Goal: Communication & Community: Participate in discussion

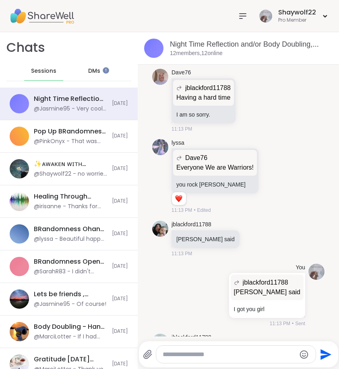
click at [208, 354] on textarea "Type your message" at bounding box center [229, 355] width 133 height 8
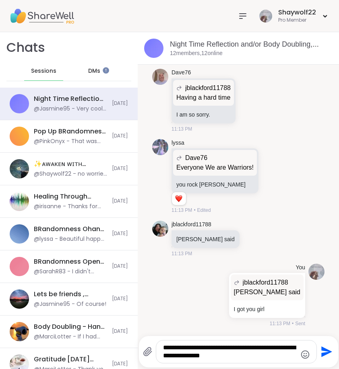
type textarea "**********"
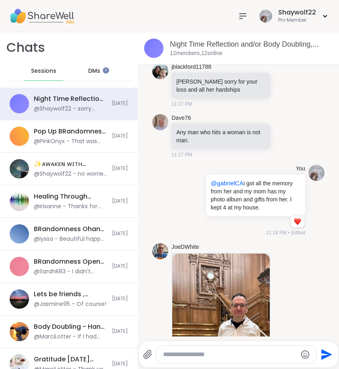
scroll to position [2395, 0]
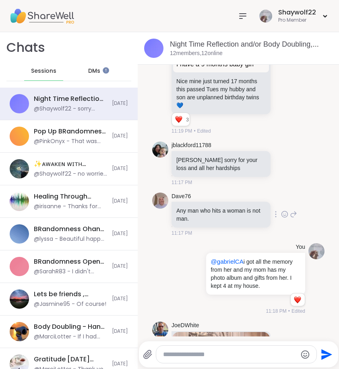
click at [281, 210] on icon at bounding box center [284, 214] width 7 height 8
click at [281, 198] on div "Select Reaction: Heart" at bounding box center [284, 201] width 7 height 7
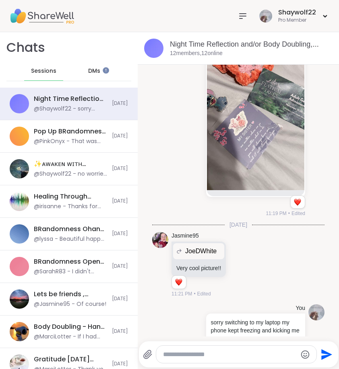
scroll to position [2983, 0]
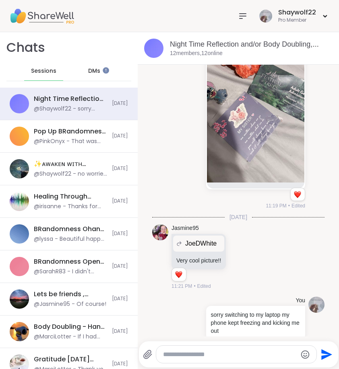
click at [193, 355] on textarea "Type your message" at bounding box center [229, 355] width 133 height 8
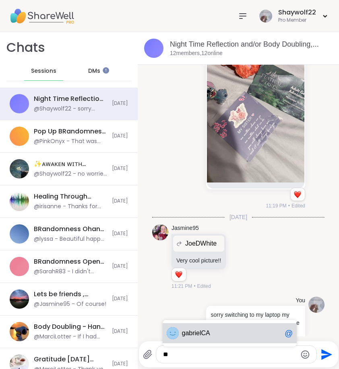
click at [215, 338] on div "g abrielCA @" at bounding box center [230, 333] width 134 height 20
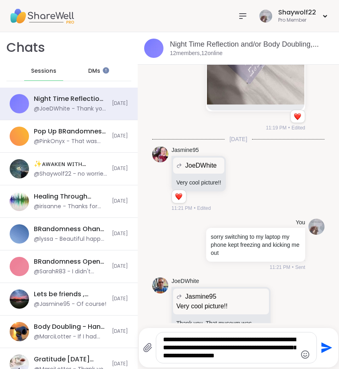
scroll to position [0, 0]
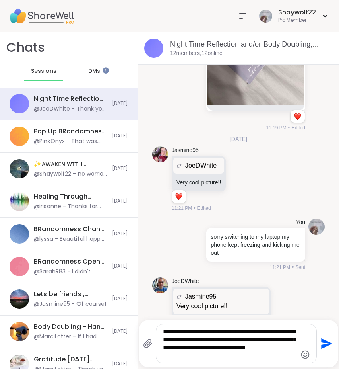
type textarea "**********"
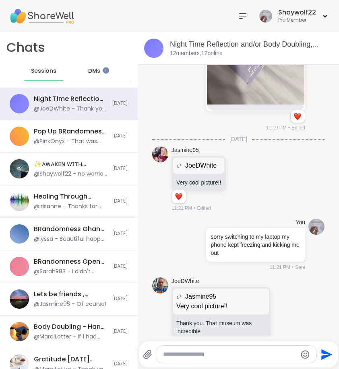
scroll to position [3144, 0]
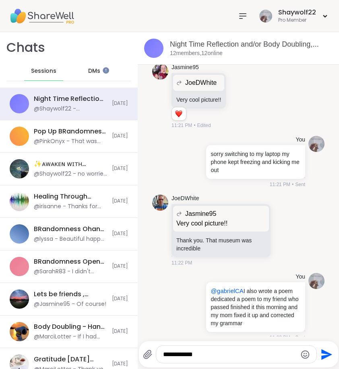
type textarea "**********"
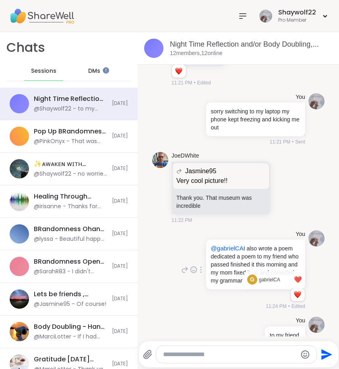
click at [294, 291] on div "Reactions: love" at bounding box center [297, 294] width 7 height 7
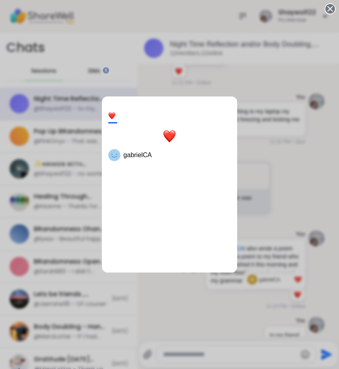
click at [218, 296] on div "1 gabrielCA" at bounding box center [169, 184] width 339 height 369
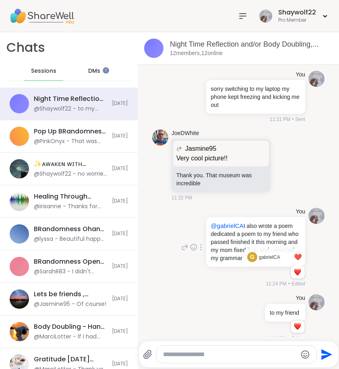
scroll to position [3306, 0]
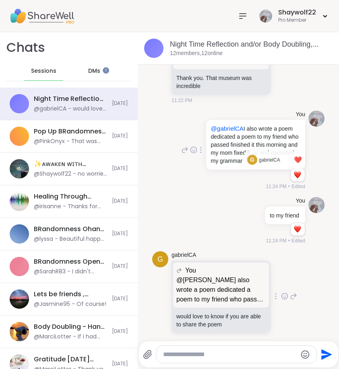
click at [290, 292] on icon at bounding box center [293, 297] width 7 height 10
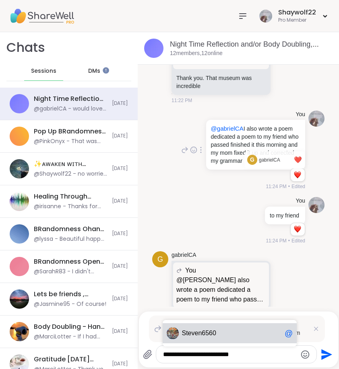
click at [234, 329] on div "Stev en6560 @" at bounding box center [230, 333] width 134 height 20
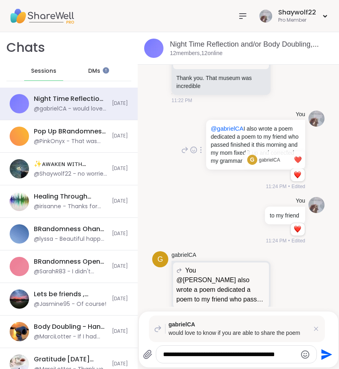
scroll to position [0, 0]
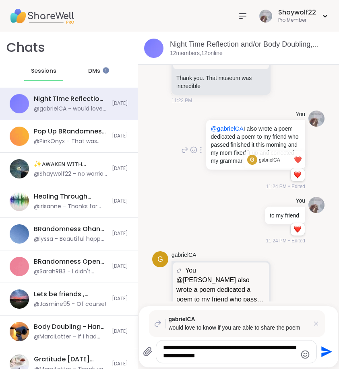
type textarea "**********"
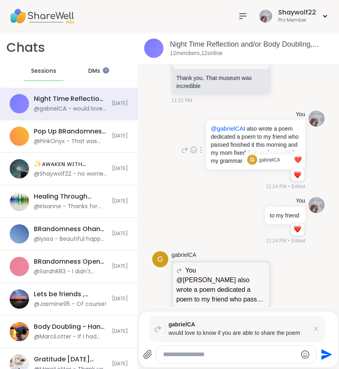
scroll to position [3402, 0]
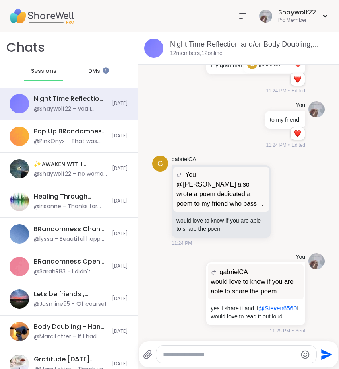
paste textarea "**********"
type textarea "**********"
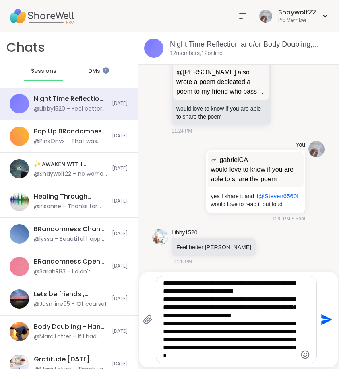
click at [326, 321] on icon "Send" at bounding box center [326, 320] width 11 height 11
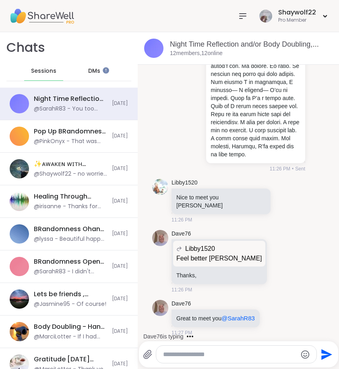
scroll to position [4203, 0]
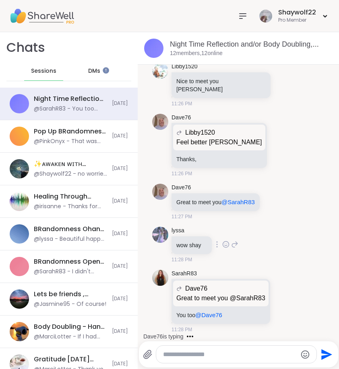
click at [222, 241] on icon at bounding box center [225, 245] width 7 height 8
click at [224, 228] on div "Select Reaction: Heart" at bounding box center [225, 231] width 7 height 7
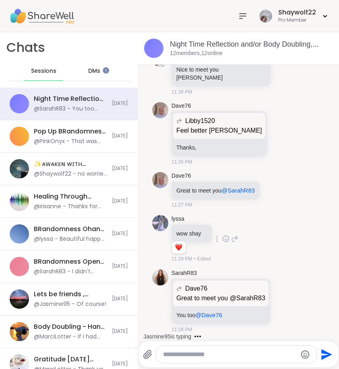
scroll to position [4214, 0]
click at [231, 234] on icon at bounding box center [234, 239] width 7 height 10
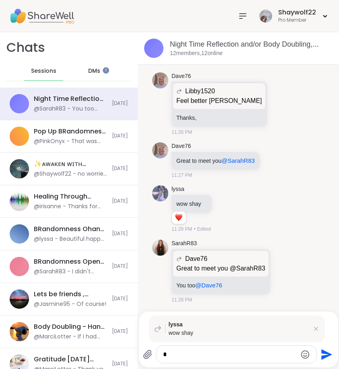
scroll to position [4294, 0]
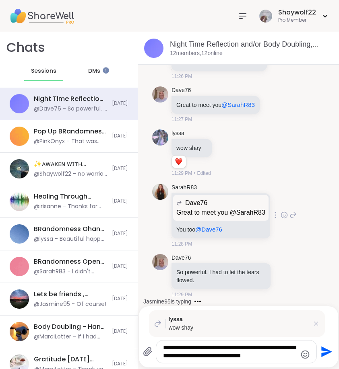
type textarea "**********"
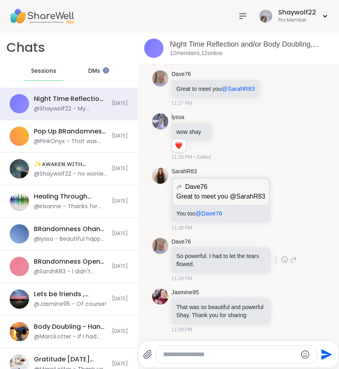
scroll to position [4409, 0]
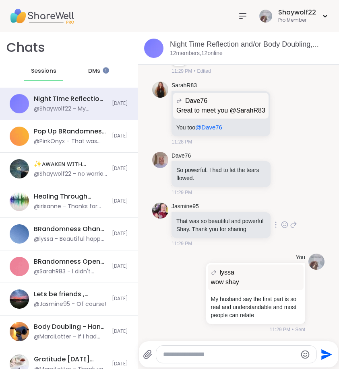
click at [281, 222] on icon at bounding box center [284, 225] width 7 height 8
click at [276, 208] on button "Select Reaction: Heart" at bounding box center [284, 212] width 16 height 16
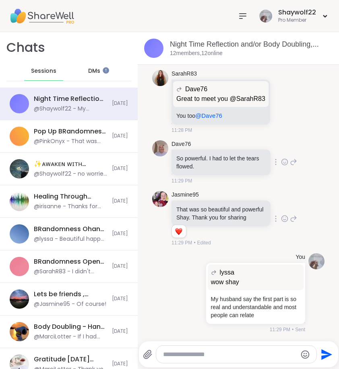
click at [281, 166] on icon at bounding box center [284, 162] width 7 height 8
click at [281, 153] on div "Select Reaction: Heart" at bounding box center [284, 149] width 7 height 7
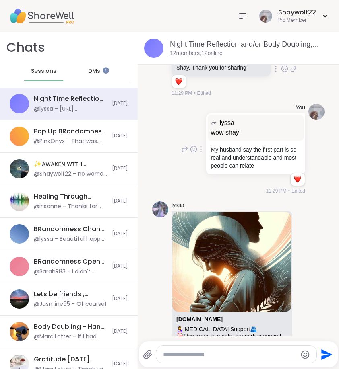
scroll to position [4632, 0]
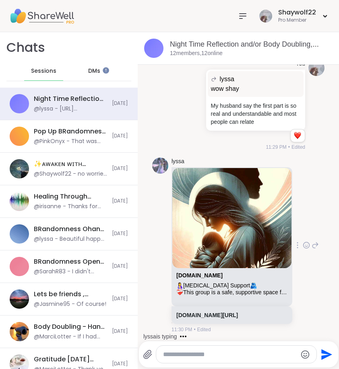
click at [302, 243] on icon at bounding box center [305, 245] width 7 height 8
click at [303, 232] on div "Select Reaction: Heart" at bounding box center [305, 232] width 7 height 7
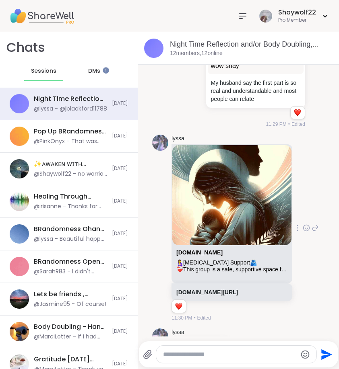
scroll to position [4490, 0]
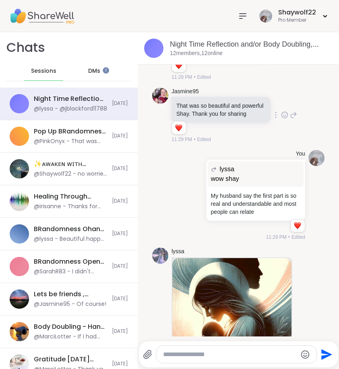
click at [184, 359] on div at bounding box center [236, 354] width 160 height 17
click at [184, 358] on textarea "Type your message" at bounding box center [229, 355] width 133 height 8
paste textarea "**********"
type textarea "**********"
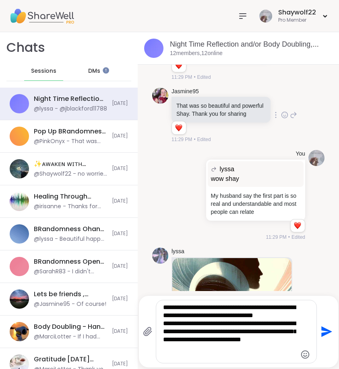
click at [281, 309] on textarea "**********" at bounding box center [229, 332] width 133 height 56
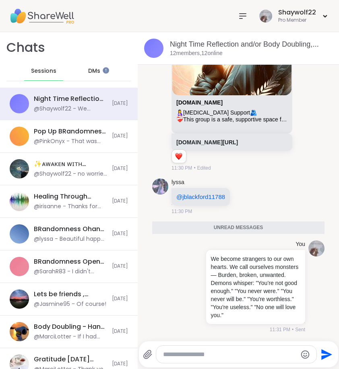
scroll to position [4785, 0]
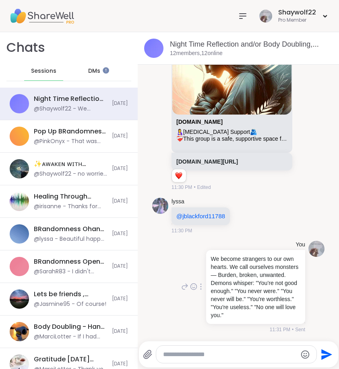
click at [181, 285] on icon at bounding box center [184, 287] width 7 height 10
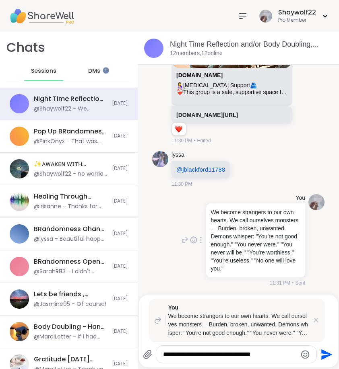
type textarea "**********"
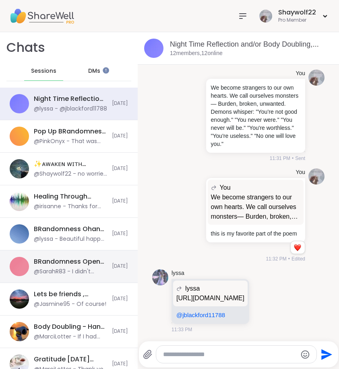
scroll to position [5034, 0]
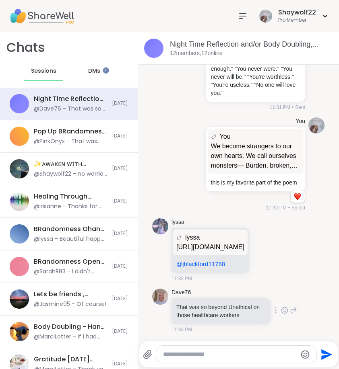
click at [290, 312] on icon at bounding box center [293, 311] width 7 height 10
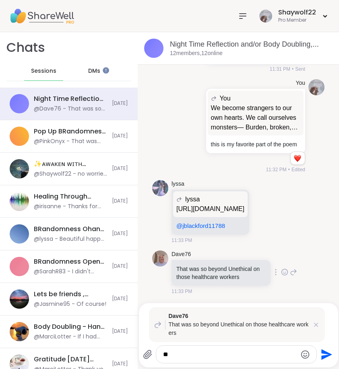
type textarea "*"
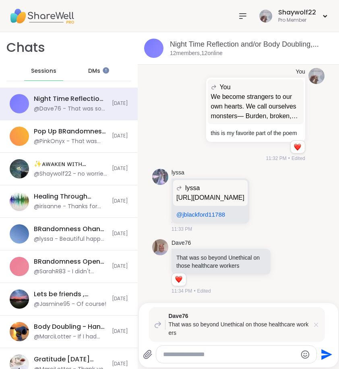
click at [319, 329] on icon at bounding box center [316, 325] width 8 height 8
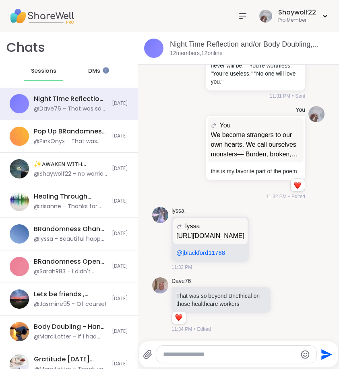
scroll to position [5045, 0]
click at [281, 308] on icon at bounding box center [284, 305] width 7 height 8
click at [278, 298] on button "Select Reaction: Heart" at bounding box center [284, 292] width 16 height 16
click at [290, 307] on icon at bounding box center [293, 305] width 7 height 10
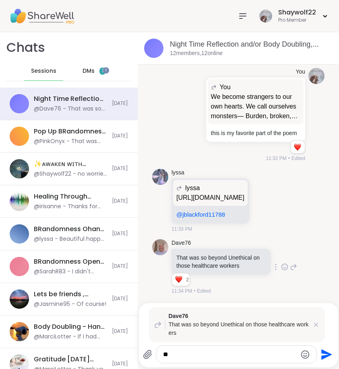
type textarea "*"
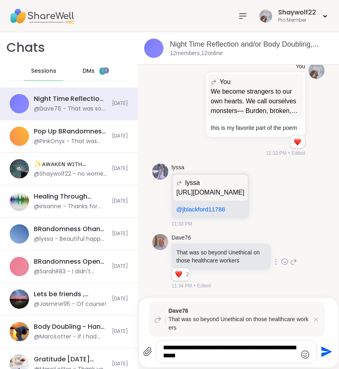
type textarea "**********"
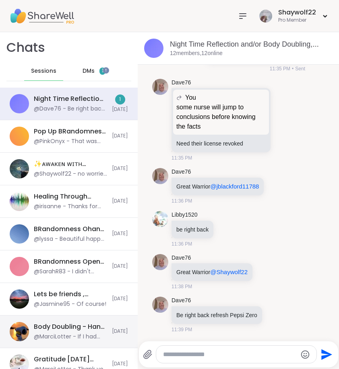
scroll to position [5426, 0]
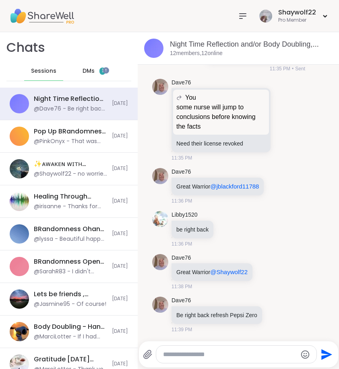
click at [184, 356] on textarea "Type your message" at bounding box center [229, 355] width 133 height 8
type textarea "*"
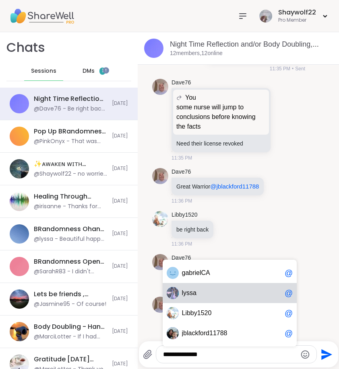
click at [203, 297] on span "l yssa" at bounding box center [231, 293] width 99 height 8
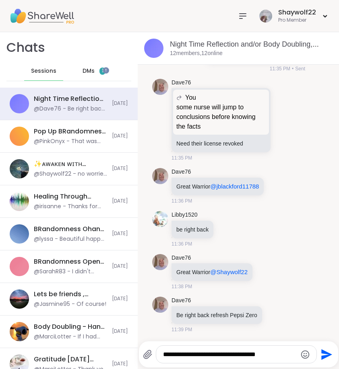
click at [304, 352] on icon "Emoji picker" at bounding box center [305, 355] width 10 height 10
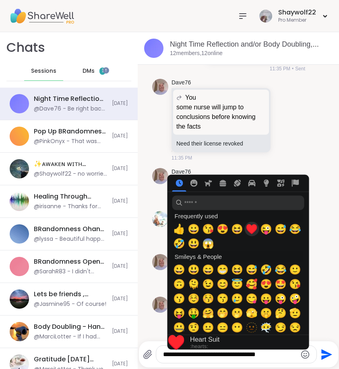
click at [253, 229] on span "♥️" at bounding box center [251, 229] width 12 height 11
click at [222, 230] on span "😍" at bounding box center [222, 229] width 12 height 11
type textarea "**********"
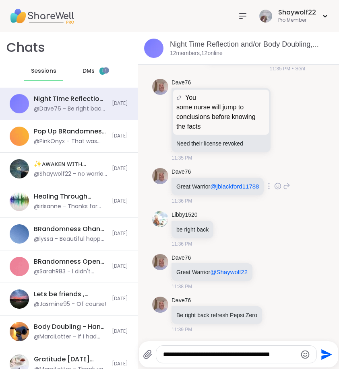
click at [256, 168] on div "Dave76" at bounding box center [218, 172] width 94 height 8
click at [330, 358] on icon "Send" at bounding box center [325, 354] width 13 height 13
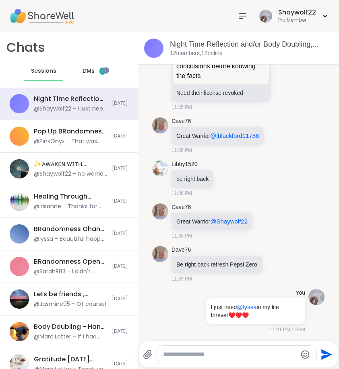
scroll to position [5477, 0]
click at [286, 356] on textarea "Type your message" at bounding box center [229, 355] width 133 height 8
click at [305, 357] on icon "Emoji picker" at bounding box center [305, 355] width 10 height 10
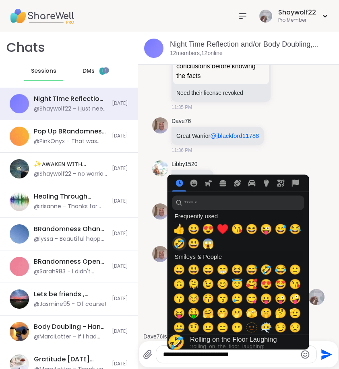
click at [179, 244] on span "🤣" at bounding box center [179, 243] width 12 height 11
type textarea "**********"
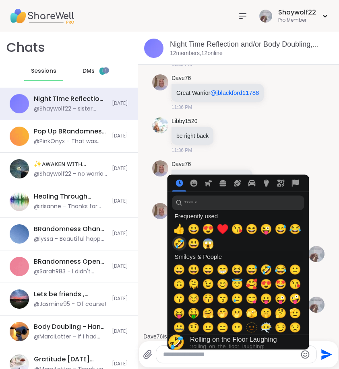
scroll to position [5520, 0]
click at [150, 256] on li "You I just need @lyssa in my life forever ♥️ ♥️ ♥️ 11:41 PM • Sent" at bounding box center [238, 268] width 186 height 51
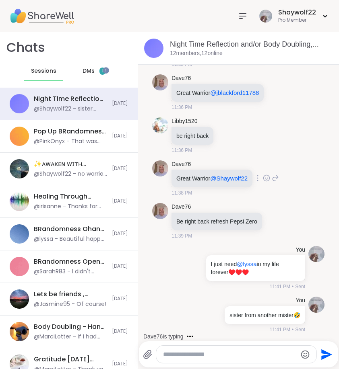
click at [270, 174] on icon at bounding box center [266, 178] width 7 height 8
click at [267, 162] on div "Select Reaction: Heart" at bounding box center [266, 165] width 7 height 7
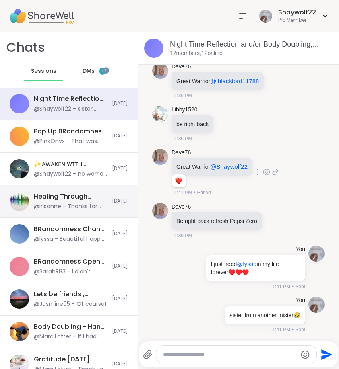
scroll to position [5598, 0]
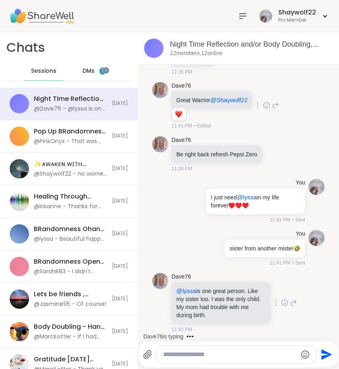
click at [281, 302] on icon at bounding box center [284, 303] width 7 height 8
click at [281, 292] on div "Select Reaction: Heart" at bounding box center [284, 289] width 7 height 7
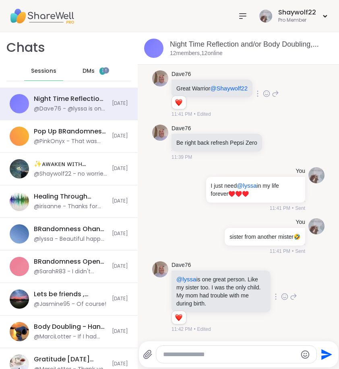
scroll to position [5651, 0]
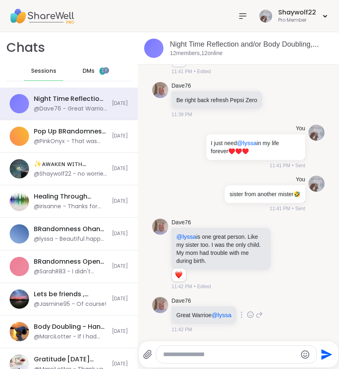
click at [251, 319] on div at bounding box center [250, 315] width 7 height 10
click at [250, 306] on span "Select Reaction: Heart" at bounding box center [250, 302] width 7 height 8
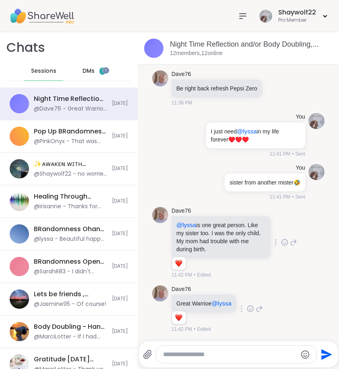
click at [290, 245] on icon at bounding box center [293, 243] width 7 height 10
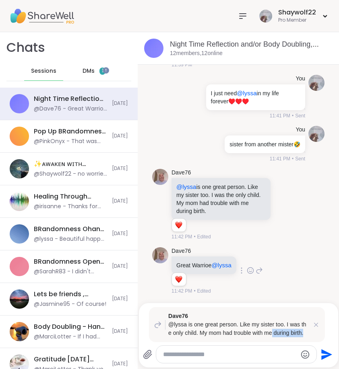
drag, startPoint x: 315, startPoint y: 325, endPoint x: 272, endPoint y: 336, distance: 44.5
click at [272, 336] on div "Dave76 @lyssa is one great person. Like my sister too. I was the only child. My…" at bounding box center [237, 324] width 176 height 35
click at [245, 356] on textarea "Type your message" at bounding box center [229, 355] width 133 height 8
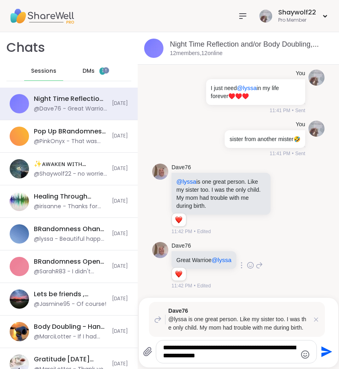
type textarea "**********"
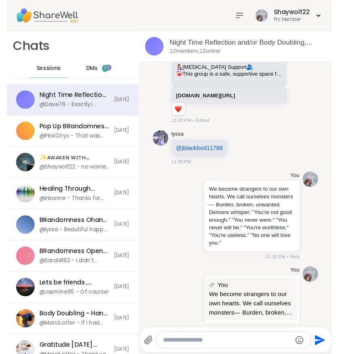
scroll to position [4658, 0]
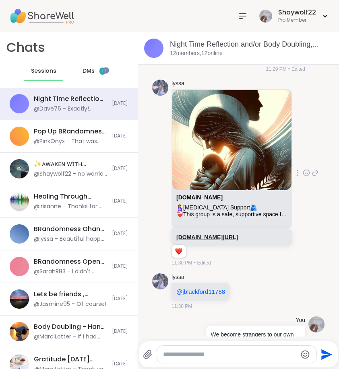
click at [204, 241] on link "sharewellnow.com/session/5877022f-084e-47e9-a4ca-857946c2d07e" at bounding box center [207, 237] width 62 height 6
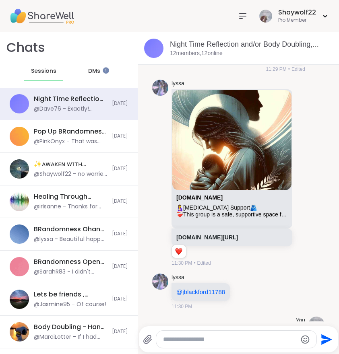
click at [93, 70] on span "DMs" at bounding box center [94, 71] width 12 height 8
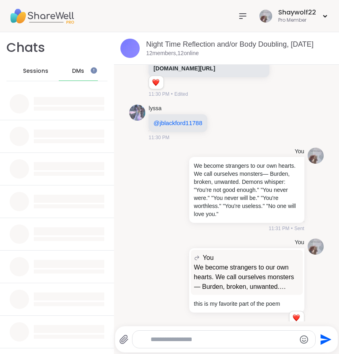
scroll to position [6470, 0]
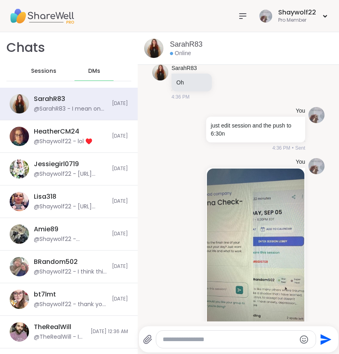
scroll to position [2045, 0]
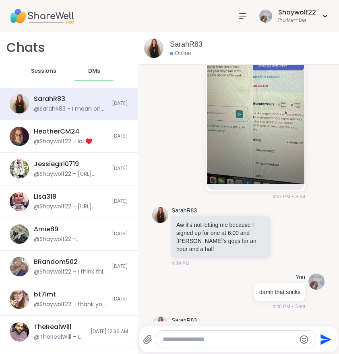
click at [88, 73] on span "DMs" at bounding box center [94, 71] width 12 height 8
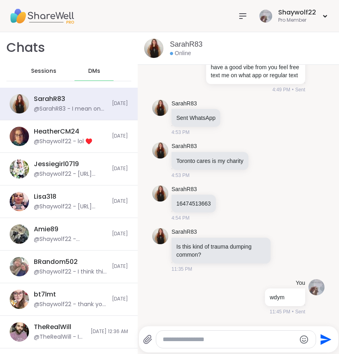
scroll to position [3150, 0]
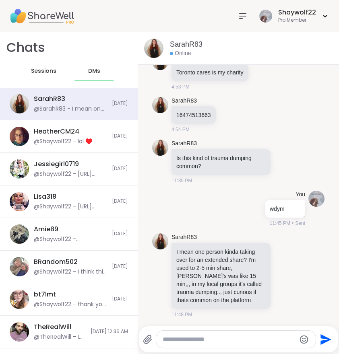
click at [182, 338] on textarea "Type your message" at bounding box center [229, 339] width 133 height 8
click at [246, 22] on div at bounding box center [243, 16] width 16 height 16
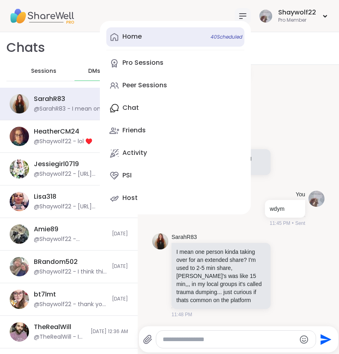
click at [144, 40] on link "Home 40 Scheduled" at bounding box center [175, 36] width 138 height 19
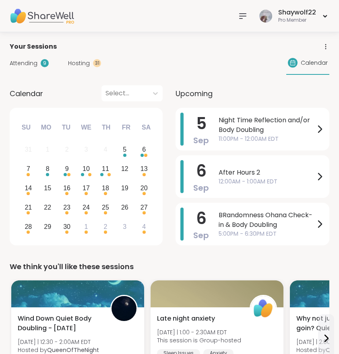
click at [241, 19] on icon at bounding box center [243, 16] width 10 height 10
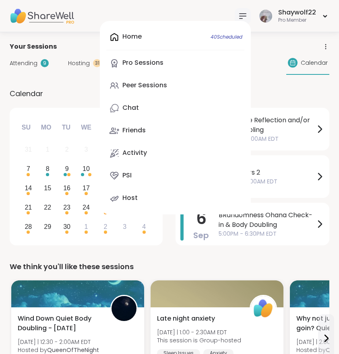
click at [241, 19] on icon at bounding box center [243, 16] width 10 height 10
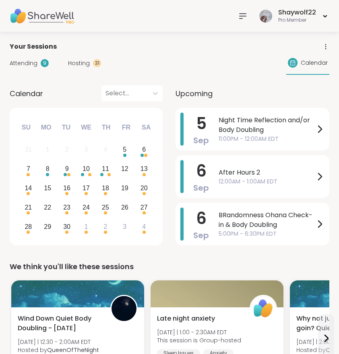
click at [241, 19] on icon at bounding box center [243, 16] width 10 height 10
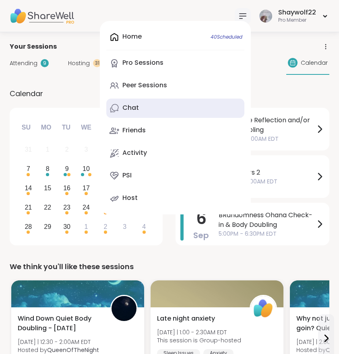
click at [145, 113] on link "Chat" at bounding box center [175, 108] width 138 height 19
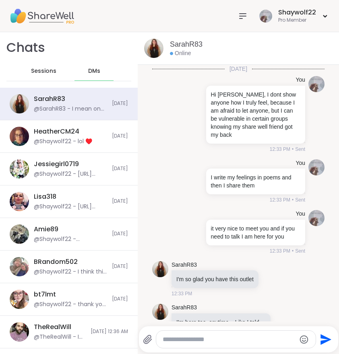
scroll to position [3150, 0]
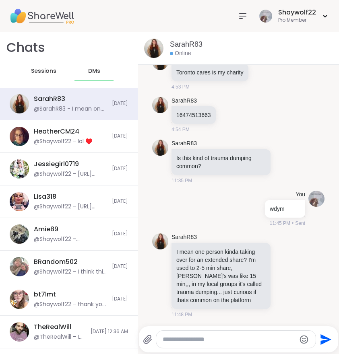
click at [44, 74] on span "Sessions" at bounding box center [43, 71] width 25 height 8
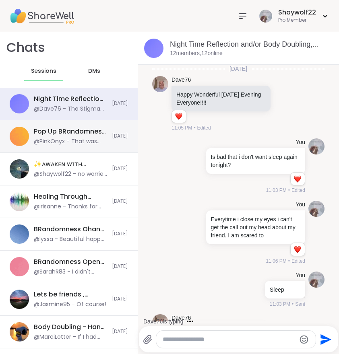
scroll to position [6591, 0]
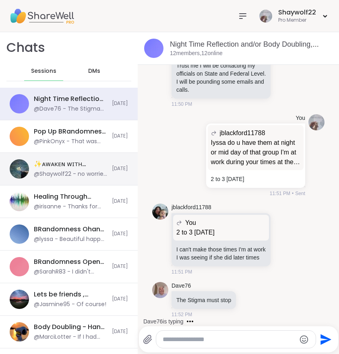
click at [46, 173] on div "@Shaywolf22 - no worries I had one at 3 to 4 today" at bounding box center [70, 174] width 73 height 8
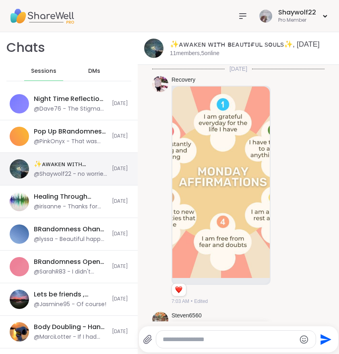
scroll to position [2527, 0]
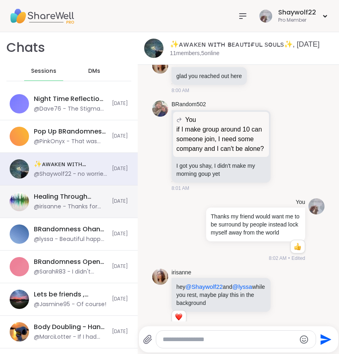
click at [44, 203] on div "@irisanne - Thanks for hosting @BRandom502 and for setting up the sesh @Sha777 …" at bounding box center [70, 207] width 73 height 8
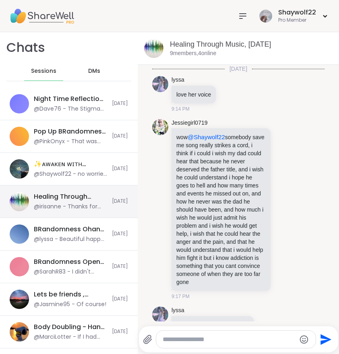
scroll to position [1867, 0]
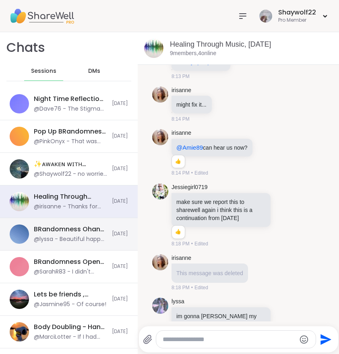
click at [52, 241] on div "@lyssa - Beautiful happy birthday to your daughter" at bounding box center [70, 239] width 73 height 8
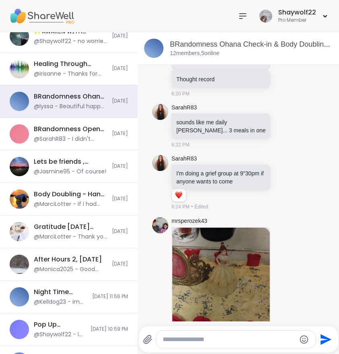
scroll to position [2436, 0]
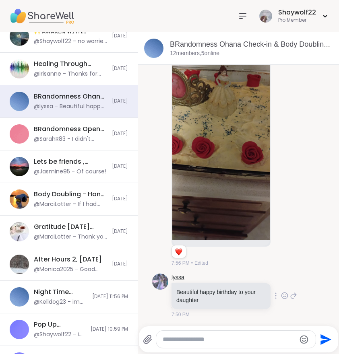
click at [176, 278] on link "lyssa" at bounding box center [177, 278] width 13 height 8
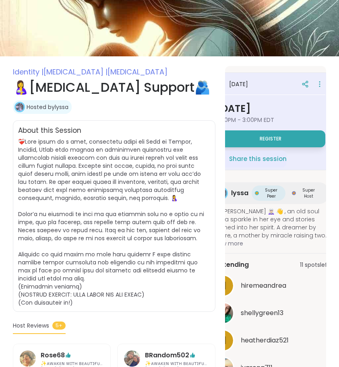
scroll to position [0, 24]
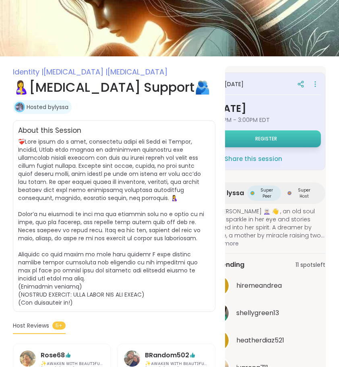
click at [271, 136] on span "Register" at bounding box center [266, 139] width 22 height 6
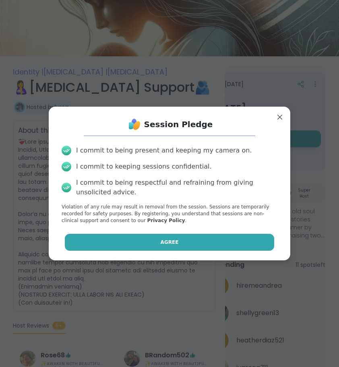
click at [228, 243] on button "Agree" at bounding box center [170, 242] width 210 height 17
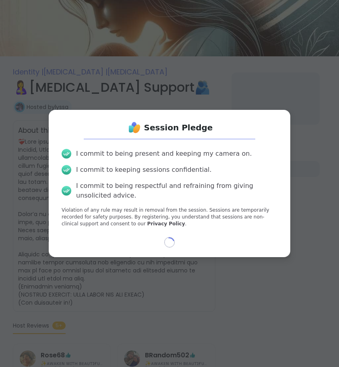
scroll to position [0, 0]
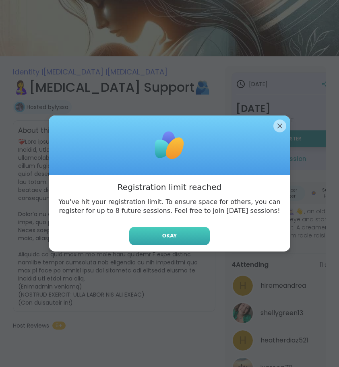
click at [185, 235] on button "Okay" at bounding box center [169, 236] width 80 height 18
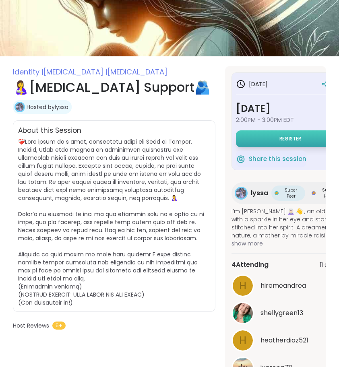
click at [277, 135] on button "Register" at bounding box center [290, 138] width 109 height 17
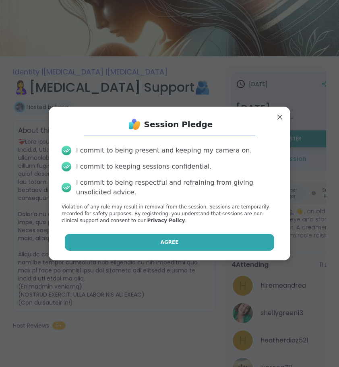
click at [204, 235] on button "Agree" at bounding box center [170, 242] width 210 height 17
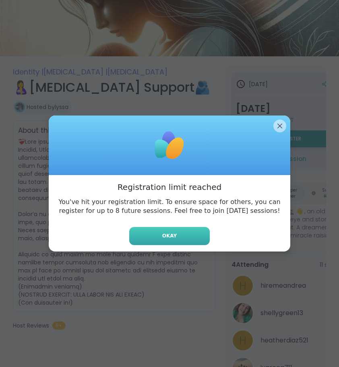
click at [173, 230] on button "Okay" at bounding box center [169, 236] width 80 height 18
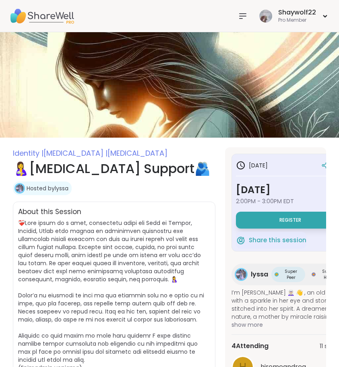
click at [239, 15] on icon at bounding box center [243, 16] width 10 height 10
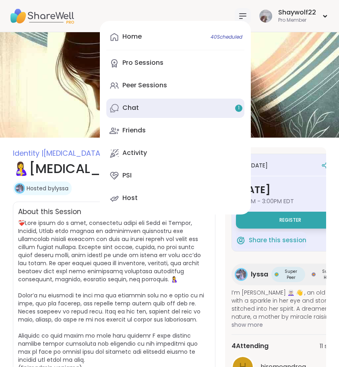
click at [141, 108] on link "Chat 1" at bounding box center [175, 108] width 138 height 19
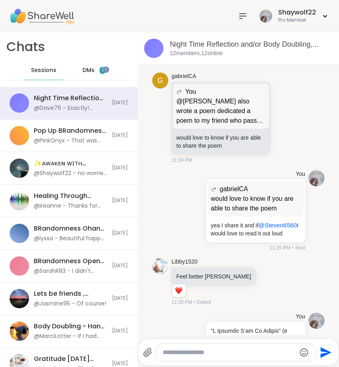
scroll to position [3440, 0]
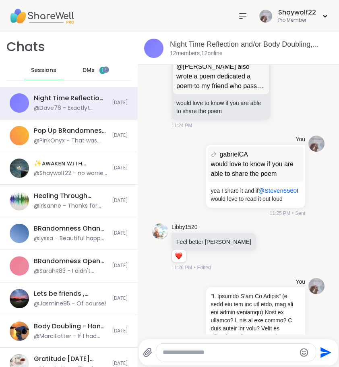
click at [75, 70] on div "DMs 1" at bounding box center [93, 70] width 39 height 19
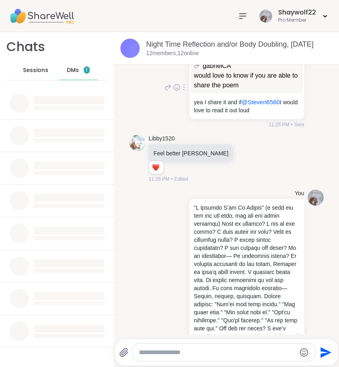
click at [158, 99] on div "You gabrielCA would love to know if you are able to share the poem would love t…" at bounding box center [226, 88] width 194 height 88
click at [81, 71] on div "DMs 1" at bounding box center [78, 70] width 39 height 19
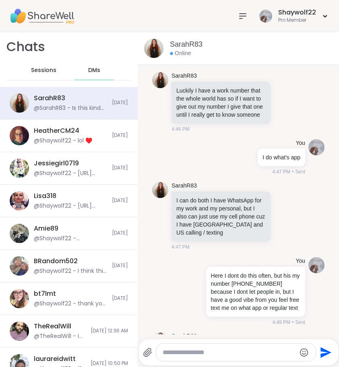
scroll to position [3031, 0]
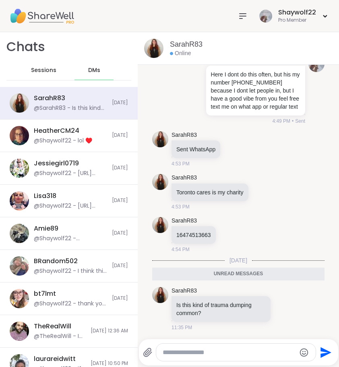
click at [247, 353] on textarea "Type your message" at bounding box center [229, 352] width 133 height 8
type textarea "****"
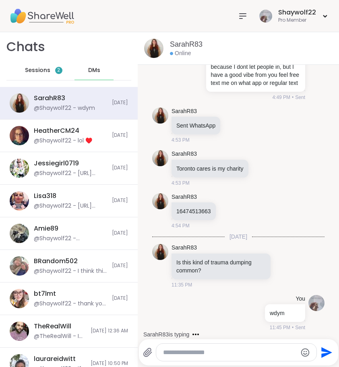
click at [39, 71] on span "Sessions" at bounding box center [37, 70] width 25 height 8
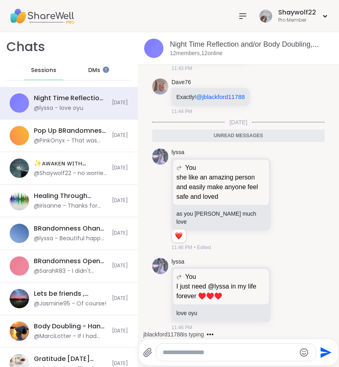
click at [88, 74] on div "DMs" at bounding box center [93, 70] width 39 height 19
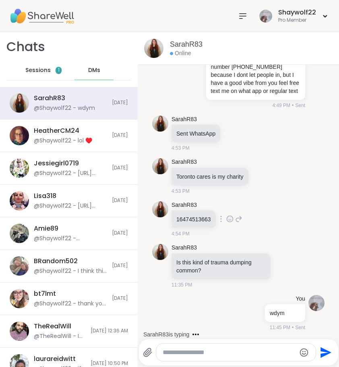
scroll to position [3146, 0]
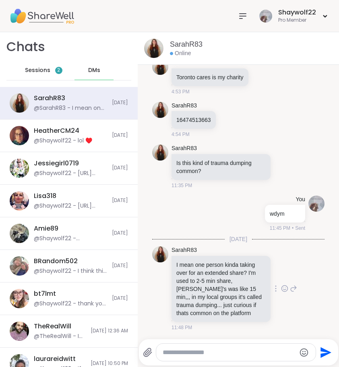
click at [290, 286] on icon at bounding box center [293, 289] width 7 height 10
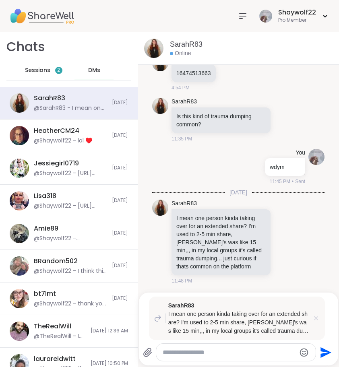
click at [315, 316] on icon at bounding box center [316, 318] width 8 height 8
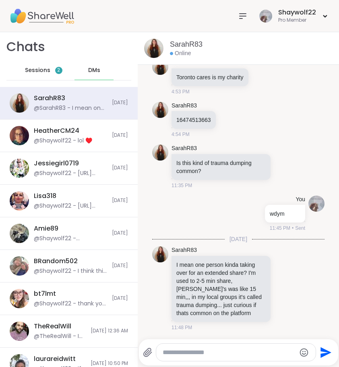
click at [241, 354] on textarea "Type your message" at bounding box center [229, 352] width 133 height 8
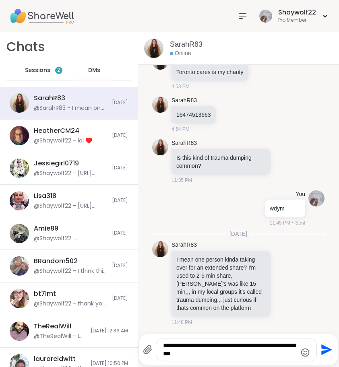
type textarea "**********"
drag, startPoint x: 214, startPoint y: 355, endPoint x: 145, endPoint y: 341, distance: 70.6
click at [145, 341] on div "**********" at bounding box center [230, 349] width 174 height 23
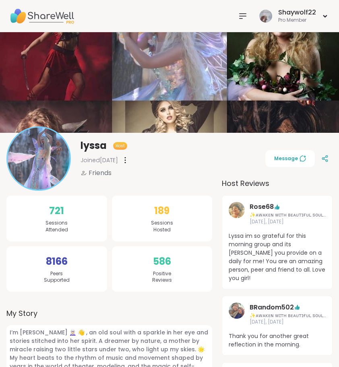
click at [240, 17] on icon at bounding box center [243, 16] width 10 height 10
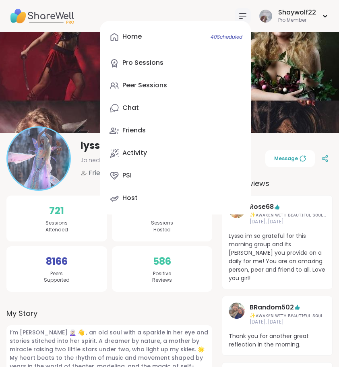
click at [240, 17] on icon at bounding box center [243, 16] width 10 height 10
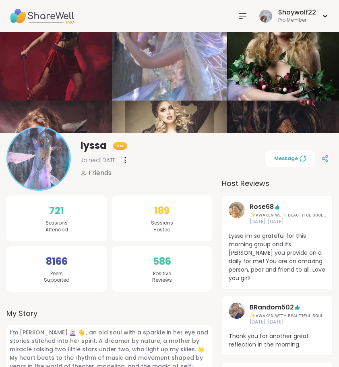
click at [237, 19] on div at bounding box center [243, 16] width 16 height 16
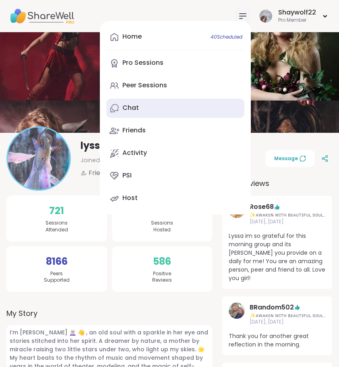
click at [144, 107] on link "Chat" at bounding box center [175, 108] width 138 height 19
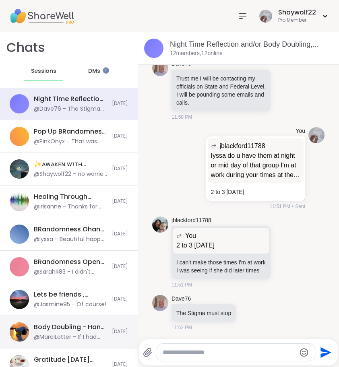
scroll to position [6565, 0]
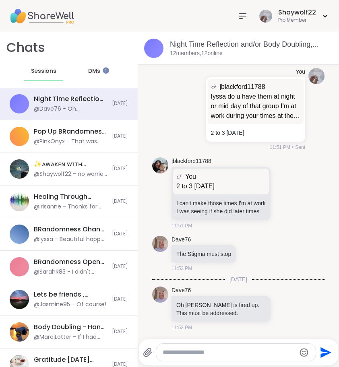
click at [174, 352] on textarea "Type your message" at bounding box center [229, 352] width 133 height 8
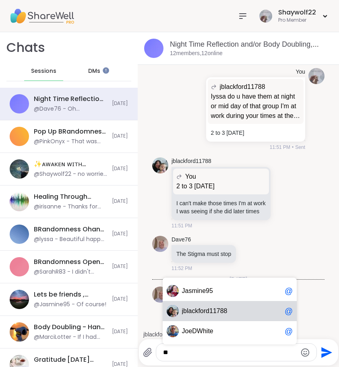
click at [220, 309] on span "blackford11788" at bounding box center [205, 311] width 44 height 8
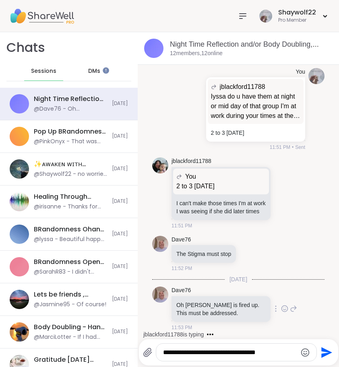
scroll to position [6615, 0]
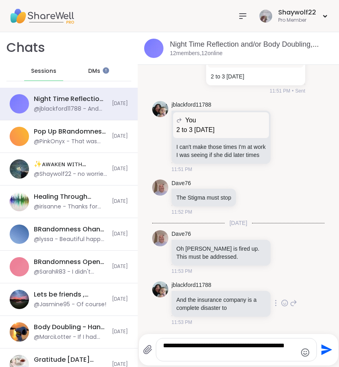
type textarea "**********"
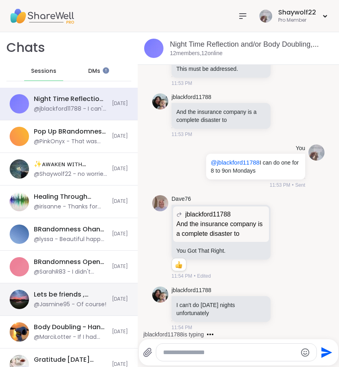
scroll to position [6850, 0]
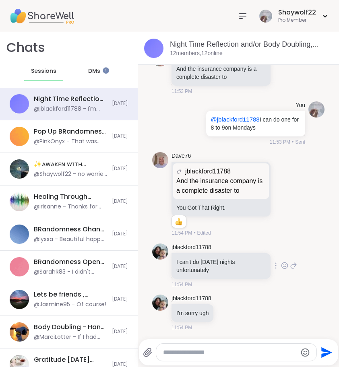
click at [290, 261] on div "jblackford11788 I can't do Monday nights unfortunately 11:54 PM" at bounding box center [238, 265] width 172 height 51
click at [290, 264] on icon at bounding box center [293, 266] width 7 height 10
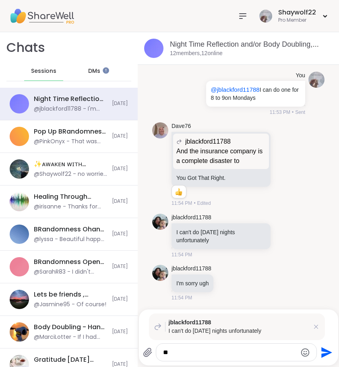
type textarea "*"
type textarea "**********"
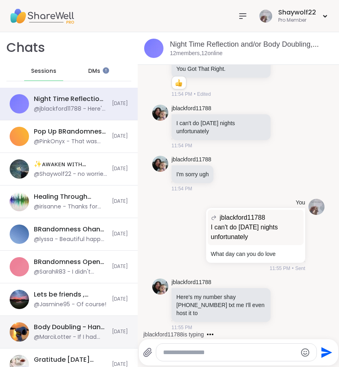
scroll to position [7031, 0]
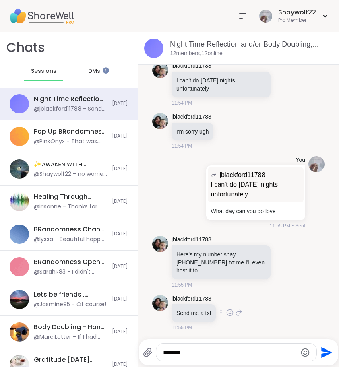
type textarea "*******"
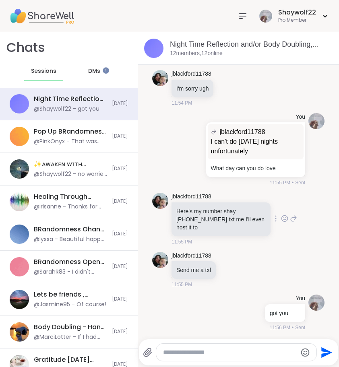
click at [290, 218] on icon at bounding box center [293, 219] width 7 height 10
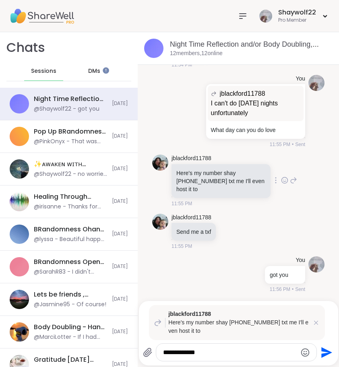
type textarea "**********"
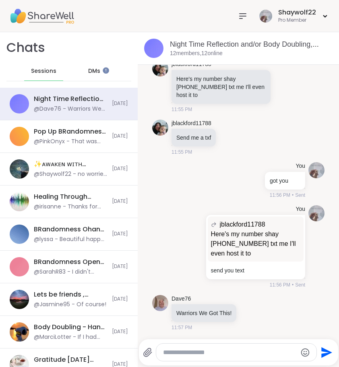
scroll to position [7248, 0]
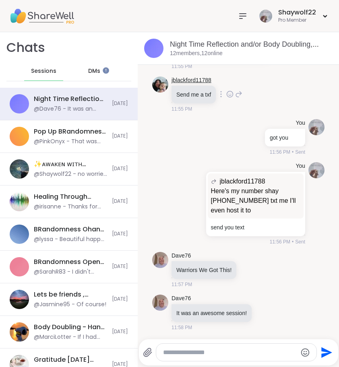
click at [177, 84] on link "jblackford11788" at bounding box center [191, 80] width 40 height 8
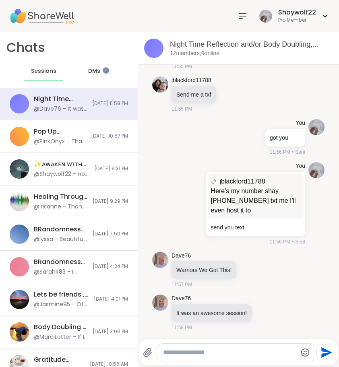
scroll to position [7202, 0]
click at [95, 70] on span "DMs" at bounding box center [94, 71] width 12 height 8
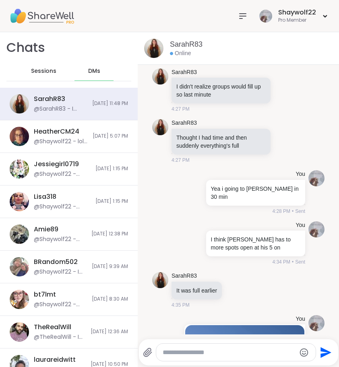
click at [40, 69] on span "Sessions" at bounding box center [43, 71] width 25 height 8
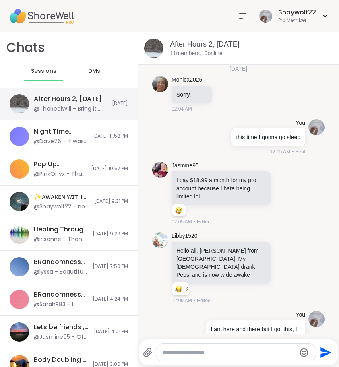
scroll to position [1170, 0]
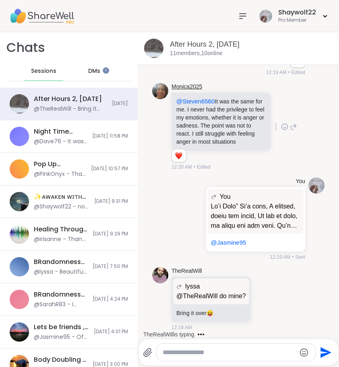
click at [189, 83] on link "Monica2025" at bounding box center [186, 87] width 31 height 8
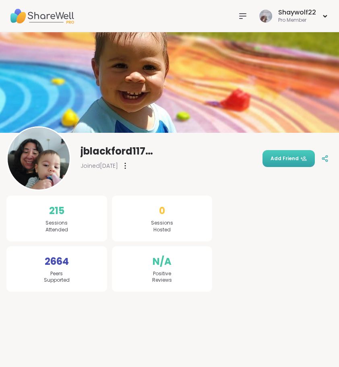
click at [274, 156] on span "Add Friend" at bounding box center [288, 158] width 36 height 7
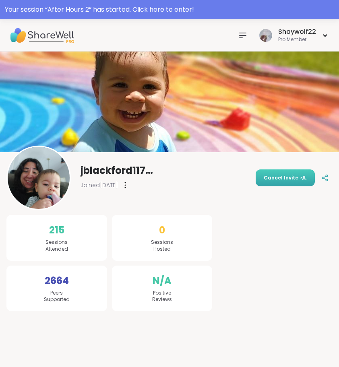
click at [245, 34] on icon at bounding box center [243, 36] width 10 height 10
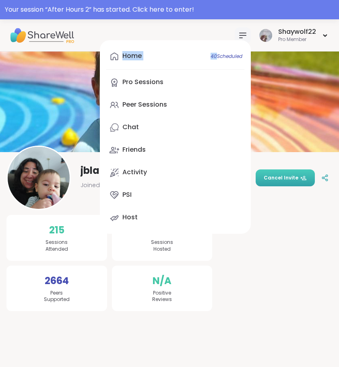
click at [245, 34] on icon at bounding box center [243, 36] width 10 height 10
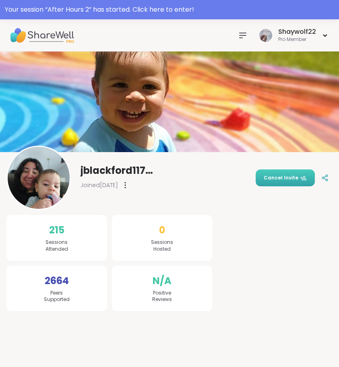
click at [245, 34] on icon at bounding box center [243, 36] width 10 height 10
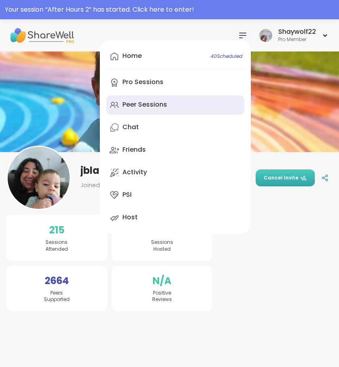
click at [155, 109] on div "Peer Sessions" at bounding box center [144, 104] width 45 height 9
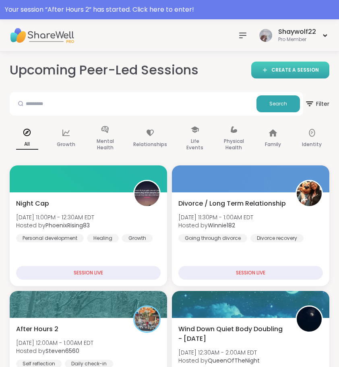
click at [292, 67] on span "CREATE A SESSION" at bounding box center [294, 70] width 47 height 7
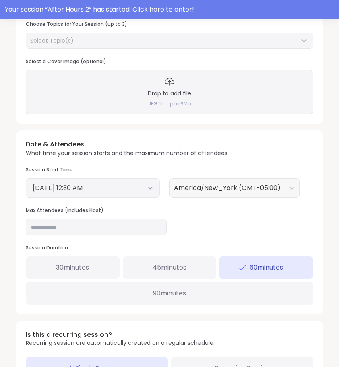
scroll to position [210, 0]
click at [160, 230] on input "**" at bounding box center [96, 226] width 141 height 16
click at [148, 225] on input "**" at bounding box center [96, 226] width 141 height 16
type input "*"
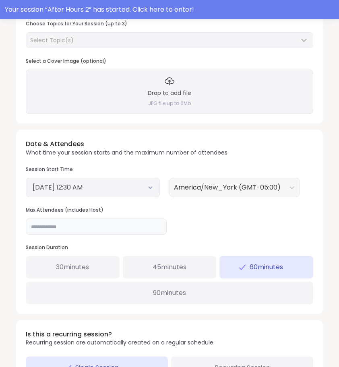
type input "**"
click at [123, 186] on button "September 6, 2025 12:30 AM" at bounding box center [93, 188] width 120 height 10
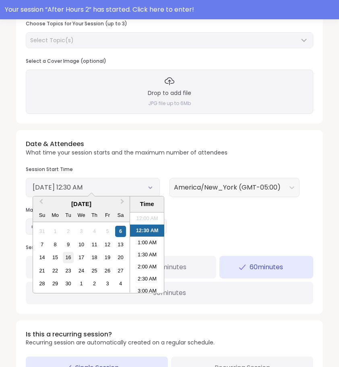
click at [65, 254] on div "16" at bounding box center [68, 257] width 11 height 11
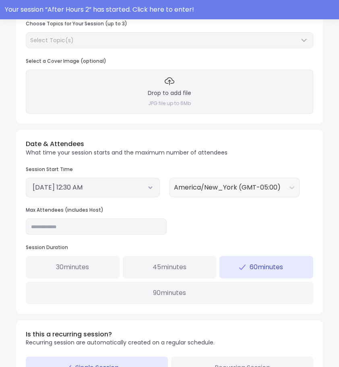
click at [111, 312] on div "Create Your Session Name your session and briefly describe what the session is …" at bounding box center [169, 135] width 319 height 568
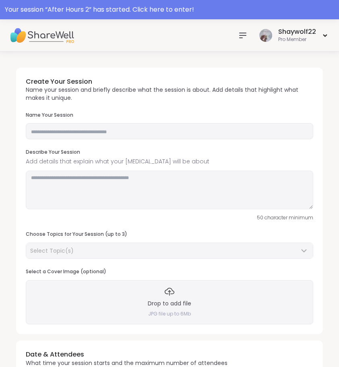
scroll to position [0, 0]
click at [244, 35] on icon at bounding box center [243, 36] width 10 height 10
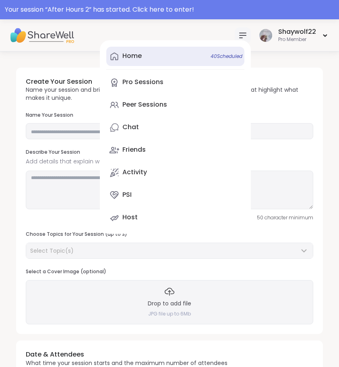
click at [154, 56] on link "Home 40 Scheduled" at bounding box center [175, 56] width 138 height 19
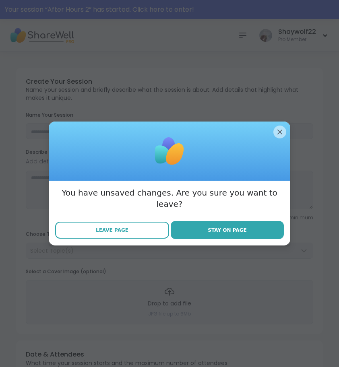
click at [123, 222] on button "Leave Page" at bounding box center [112, 230] width 114 height 17
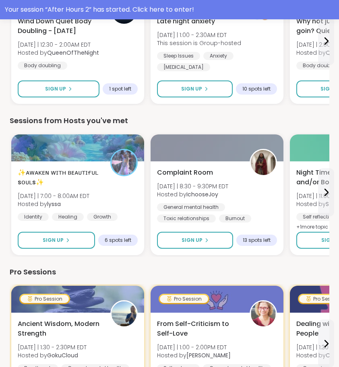
scroll to position [339, 0]
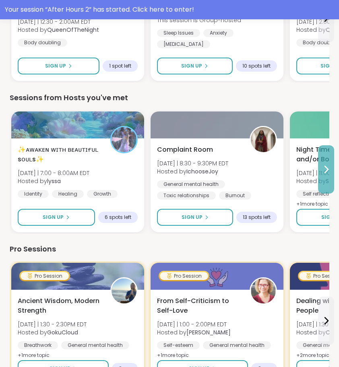
click at [324, 175] on button at bounding box center [326, 169] width 16 height 48
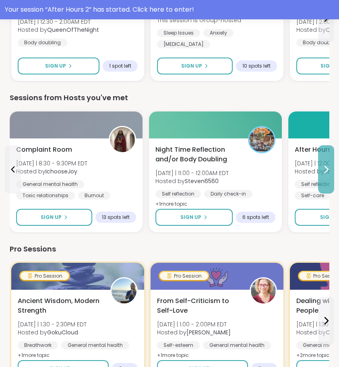
click at [324, 176] on button at bounding box center [326, 169] width 16 height 48
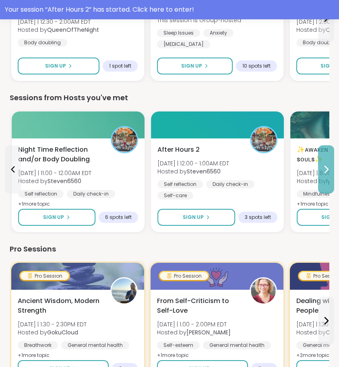
click at [324, 177] on button at bounding box center [326, 169] width 16 height 48
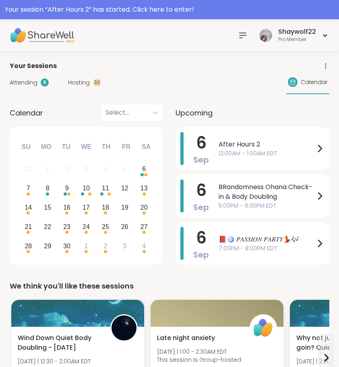
scroll to position [0, 0]
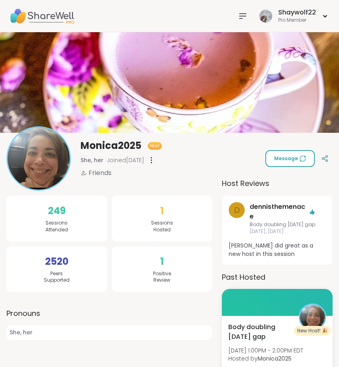
click at [301, 160] on icon at bounding box center [302, 158] width 6 height 6
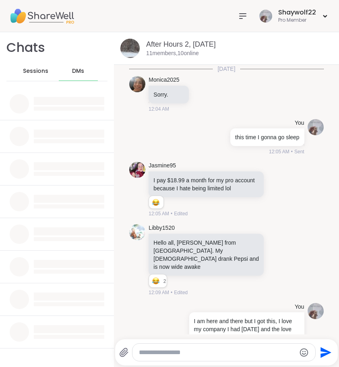
scroll to position [1089, 0]
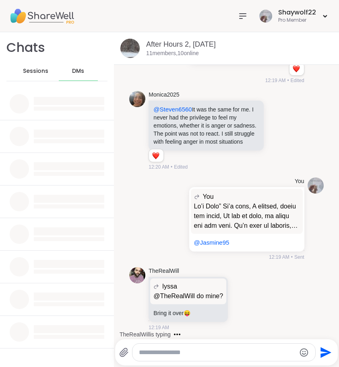
click at [81, 69] on span "DMs" at bounding box center [78, 71] width 12 height 8
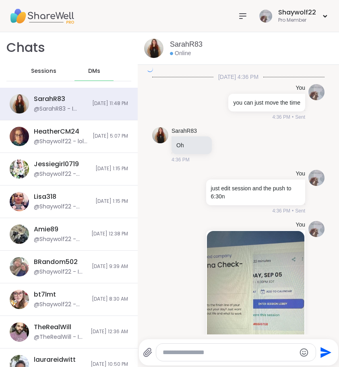
scroll to position [1284, 0]
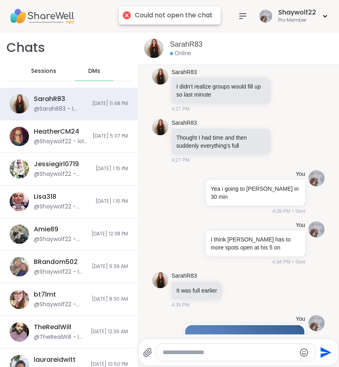
click at [123, 15] on div at bounding box center [126, 15] width 11 height 11
click at [126, 17] on div at bounding box center [126, 15] width 11 height 11
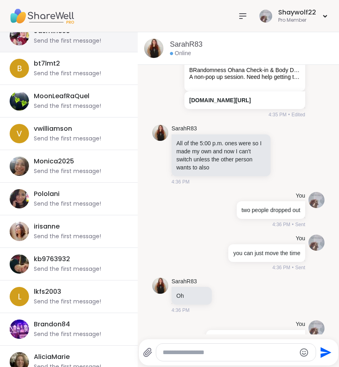
scroll to position [863, 0]
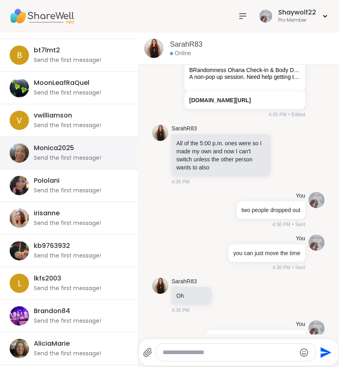
click at [75, 158] on div "Send the first message!" at bounding box center [67, 158] width 67 height 8
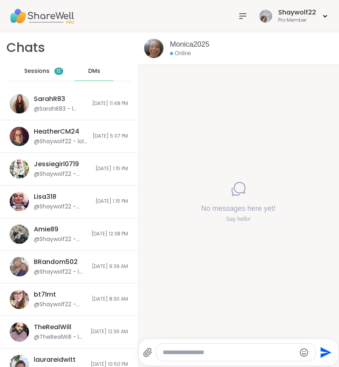
scroll to position [0, 0]
click at [40, 72] on span "Sessions" at bounding box center [36, 71] width 25 height 8
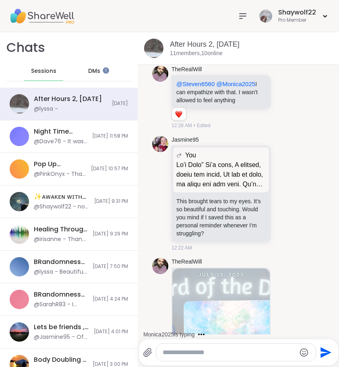
scroll to position [1462, 0]
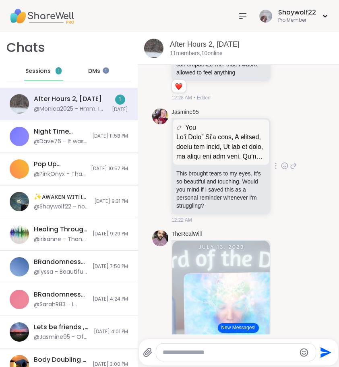
click at [281, 170] on icon at bounding box center [284, 166] width 7 height 8
click at [281, 156] on div "Select Reaction: Heart" at bounding box center [284, 152] width 7 height 7
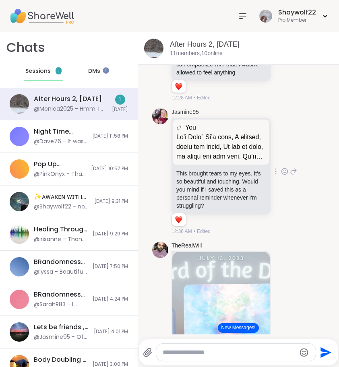
click at [290, 176] on icon at bounding box center [293, 172] width 7 height 10
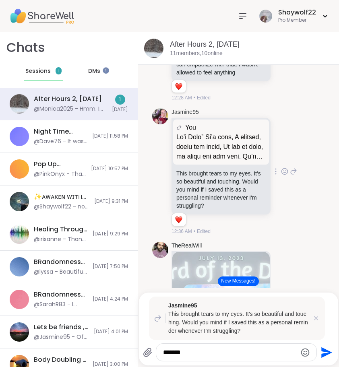
type textarea "*******"
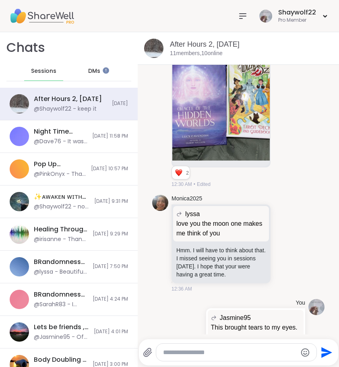
scroll to position [3049, 0]
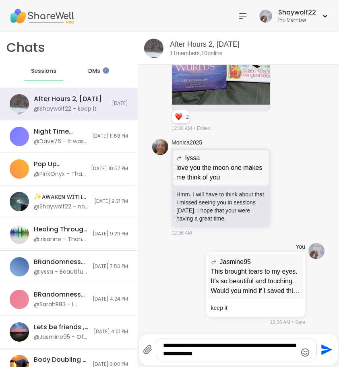
type textarea "**********"
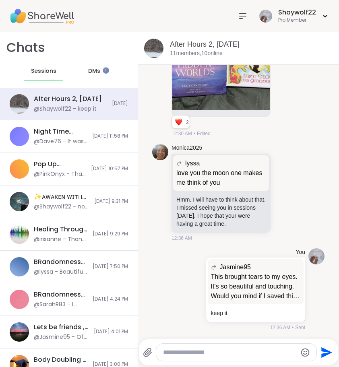
scroll to position [3108, 0]
